Goal: Transaction & Acquisition: Purchase product/service

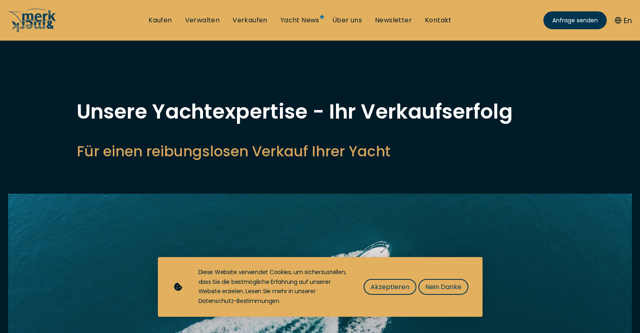
select select "sell"
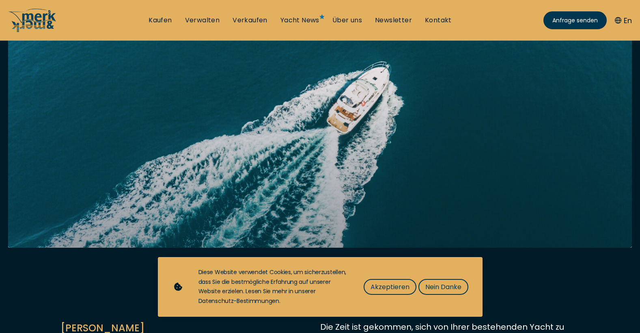
scroll to position [203, 0]
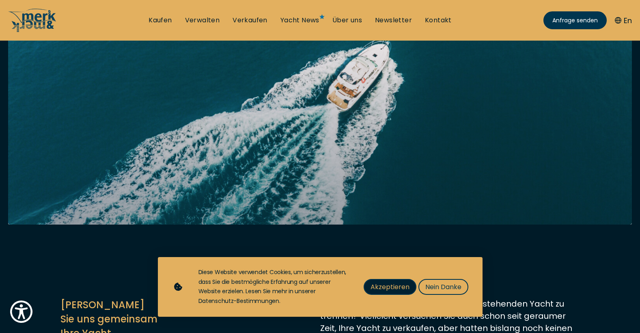
click at [376, 287] on span "Akzeptieren" at bounding box center [389, 286] width 39 height 10
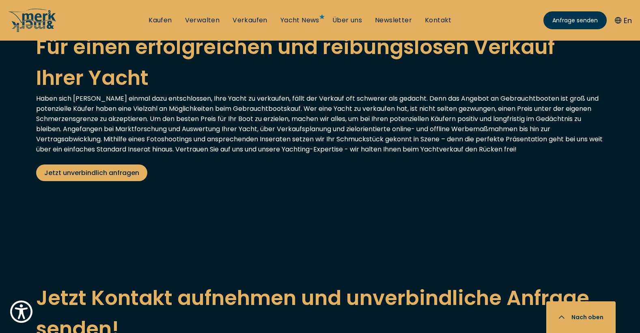
scroll to position [1555, 0]
click at [165, 19] on link "Kaufen" at bounding box center [159, 20] width 23 height 9
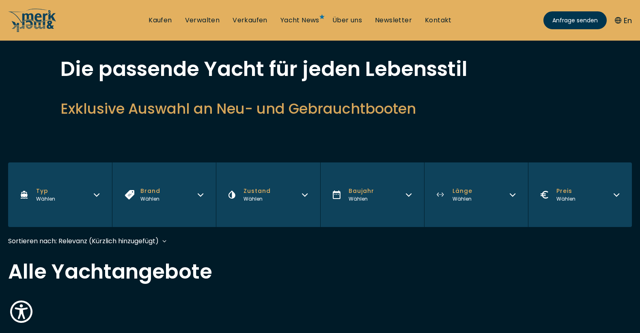
scroll to position [41, 0]
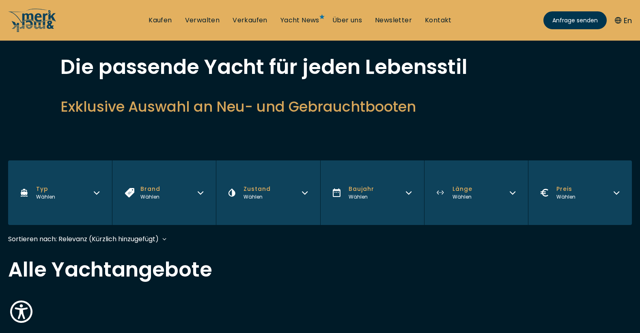
click at [96, 193] on icon "button" at bounding box center [96, 192] width 5 height 2
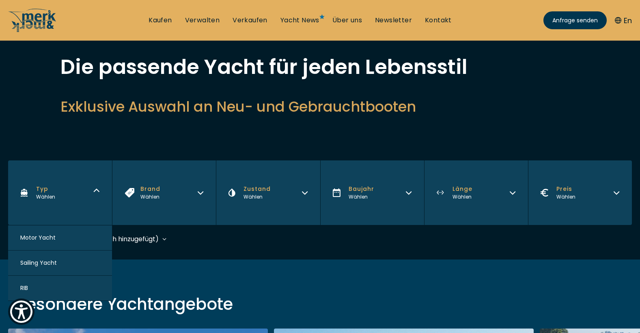
click at [45, 236] on span "Motor Yacht" at bounding box center [37, 237] width 35 height 9
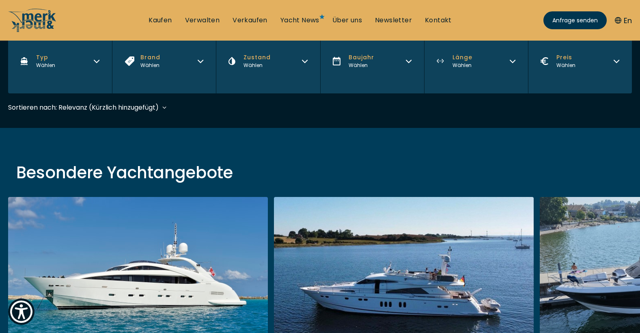
scroll to position [201, 0]
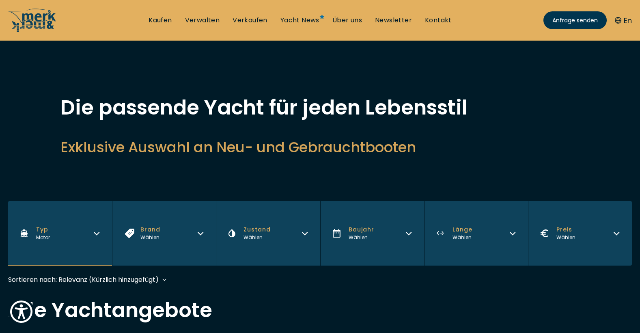
scroll to position [13, 0]
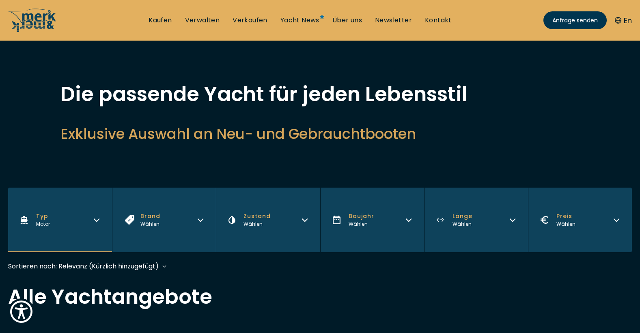
click at [200, 221] on icon "button" at bounding box center [200, 220] width 5 height 2
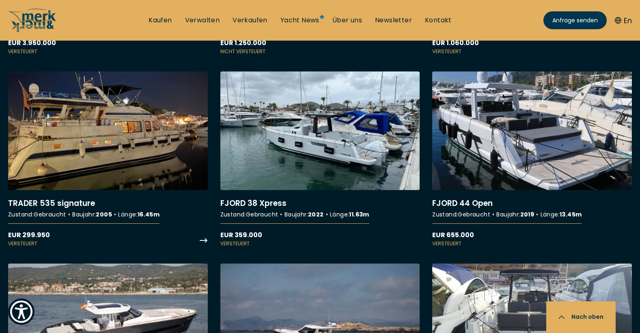
scroll to position [1460, 0]
